Goal: Navigation & Orientation: Go to known website

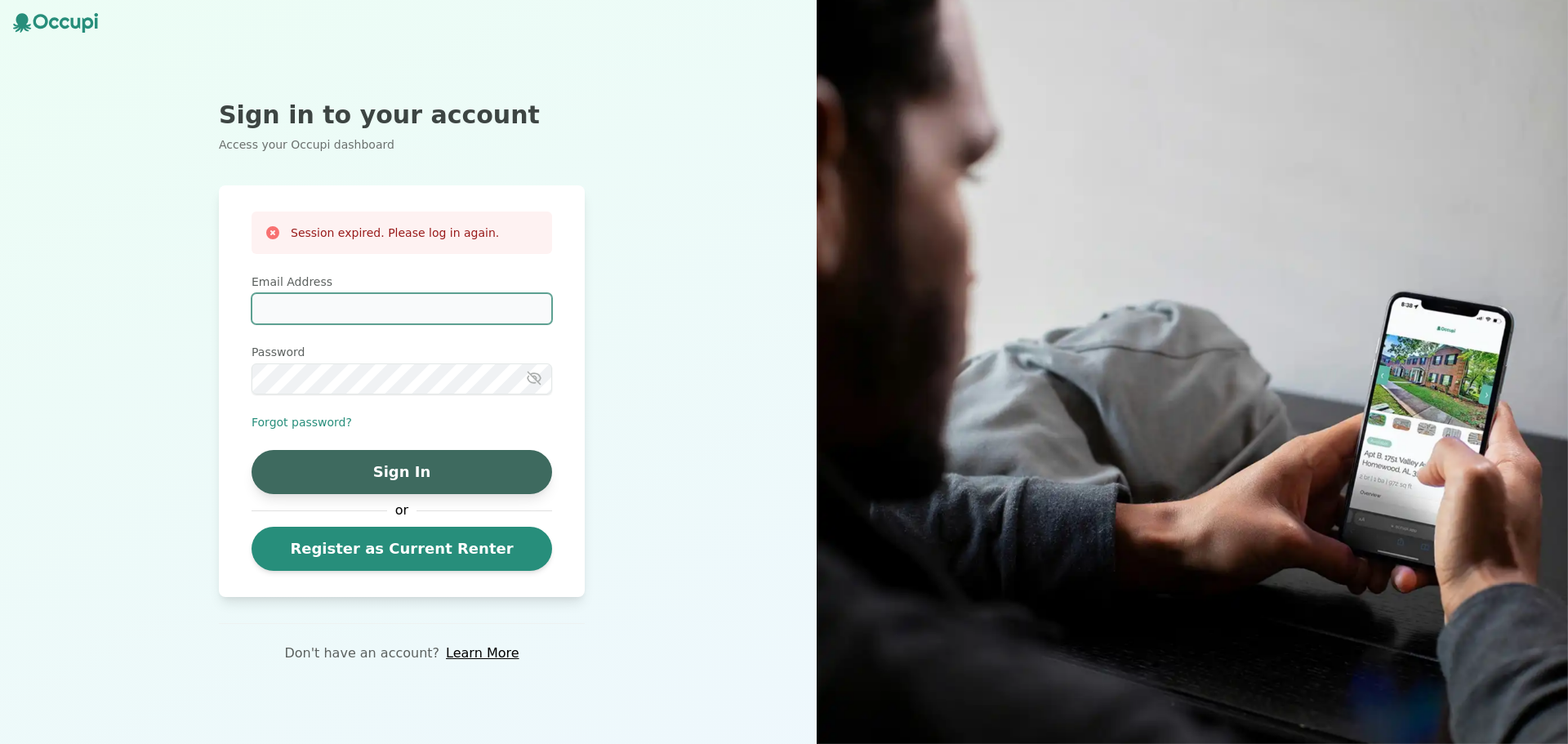
type input "**********"
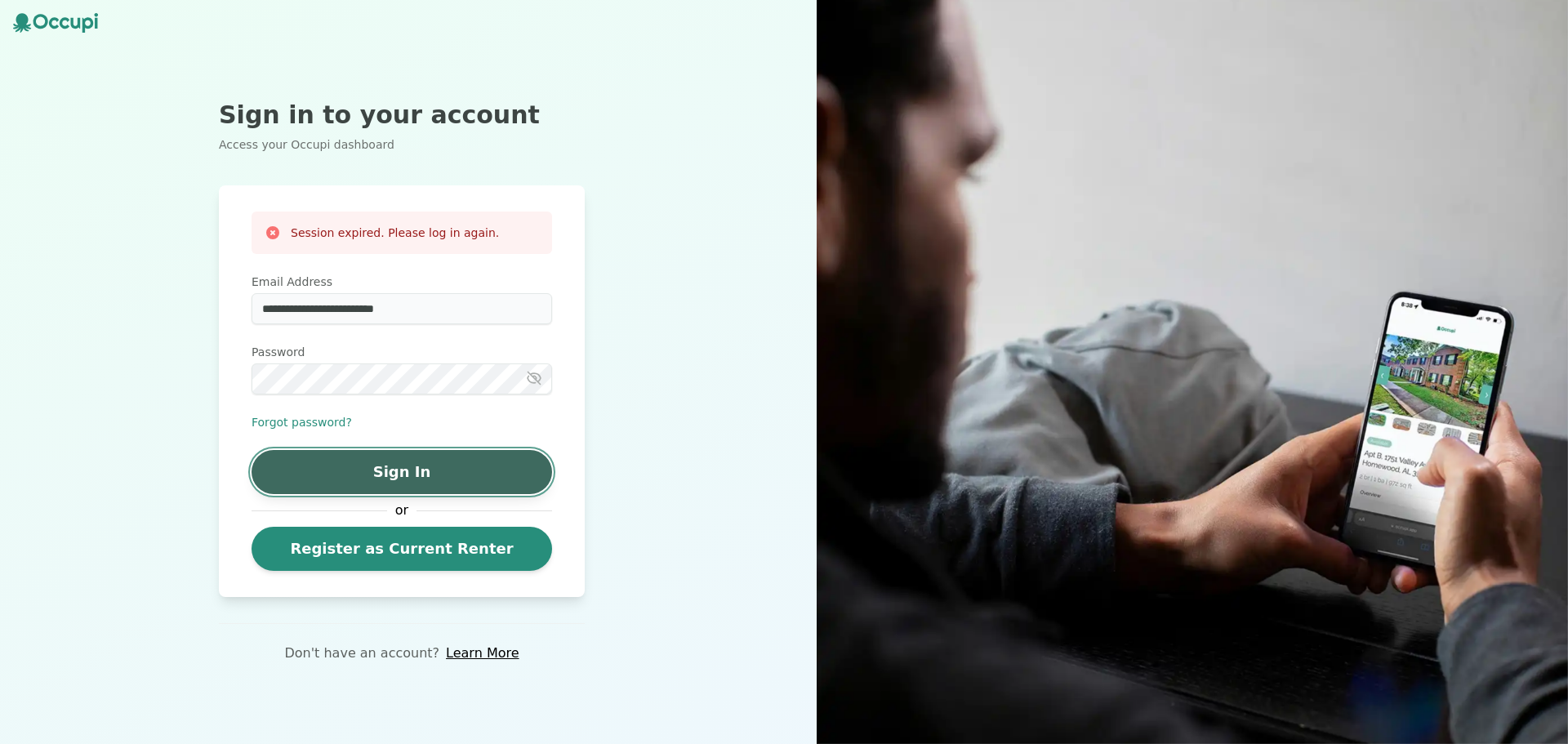
click at [421, 473] on button "Sign In" at bounding box center [402, 472] width 301 height 44
